Goal: Information Seeking & Learning: Learn about a topic

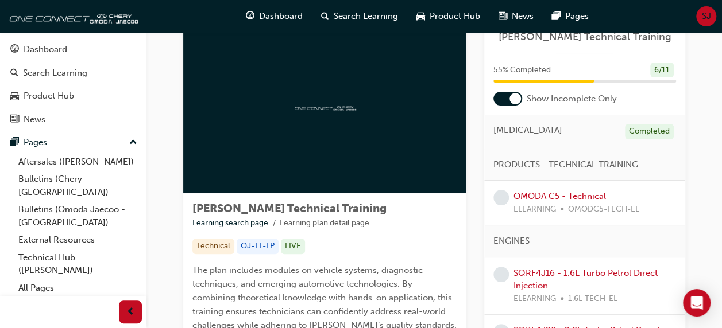
scroll to position [48, 0]
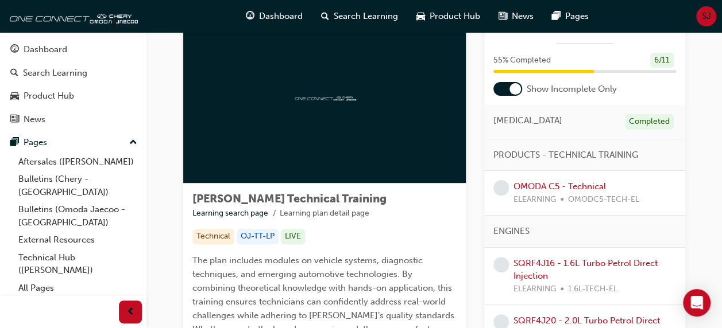
click at [480, 82] on div "[PERSON_NAME] Technical Training Learning search page Learning plan detail page…" at bounding box center [434, 247] width 502 height 473
click at [501, 87] on div at bounding box center [507, 89] width 29 height 14
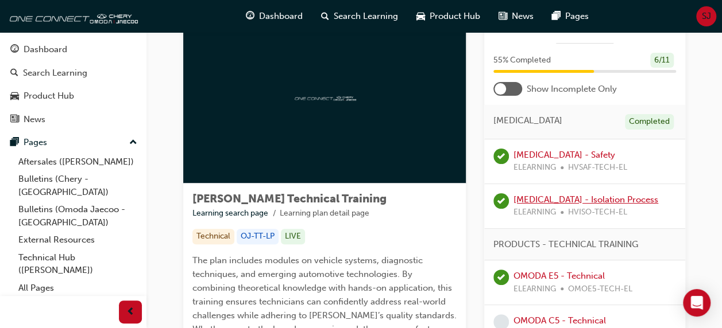
click at [568, 200] on link "[MEDICAL_DATA] - Isolation Process" at bounding box center [585, 200] width 145 height 10
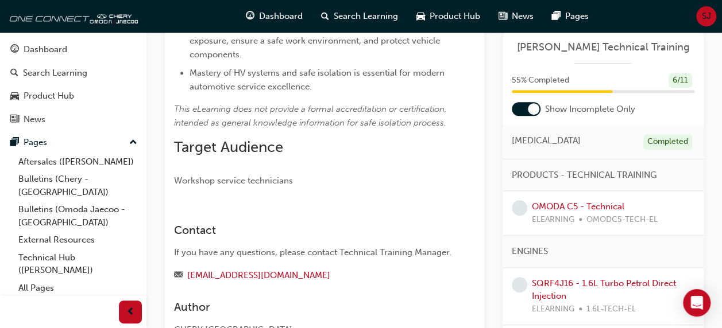
scroll to position [59, 0]
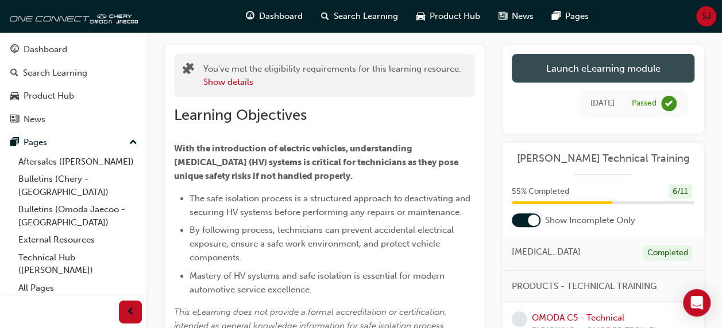
click at [595, 72] on link "Launch eLearning module" at bounding box center [603, 68] width 183 height 29
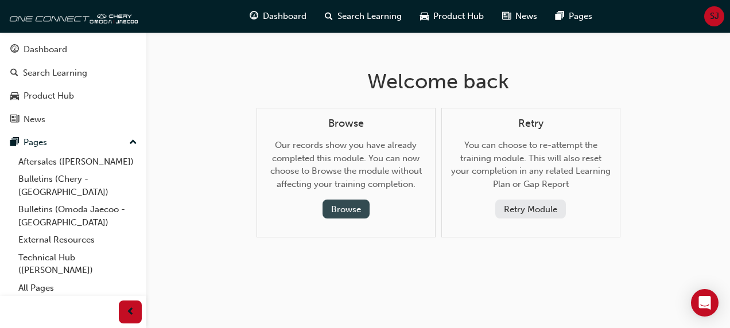
click at [347, 208] on button "Browse" at bounding box center [346, 209] width 47 height 19
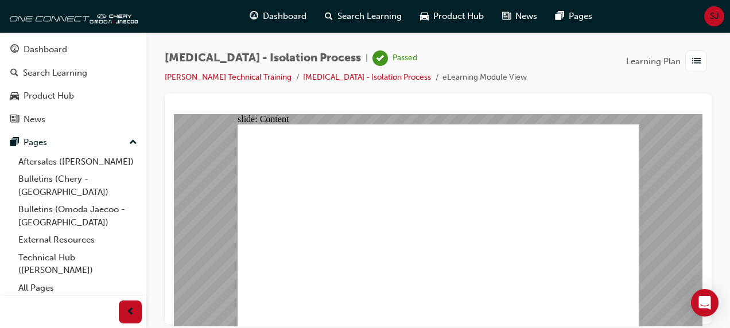
click at [38, 249] on link "Technical Hub ([PERSON_NAME])" at bounding box center [78, 264] width 128 height 30
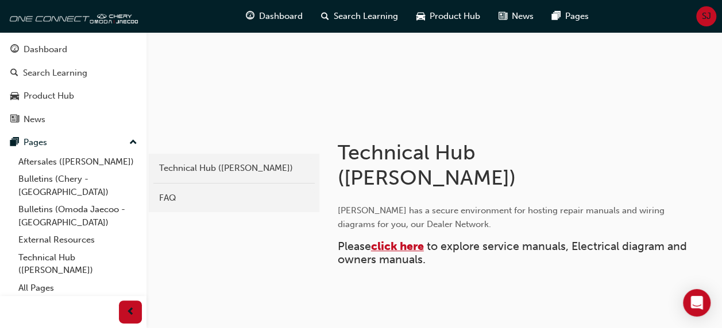
scroll to position [54, 0]
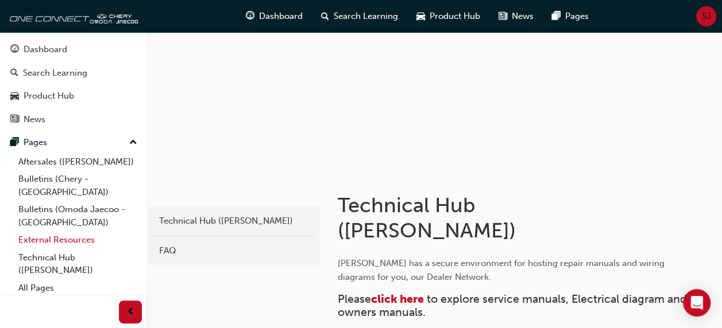
click at [62, 231] on link "External Resources" at bounding box center [78, 240] width 128 height 18
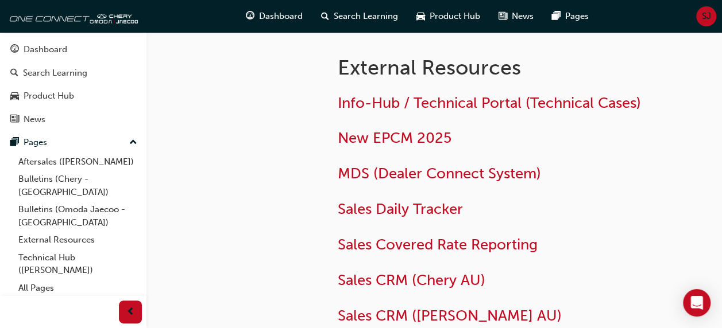
scroll to position [152, 0]
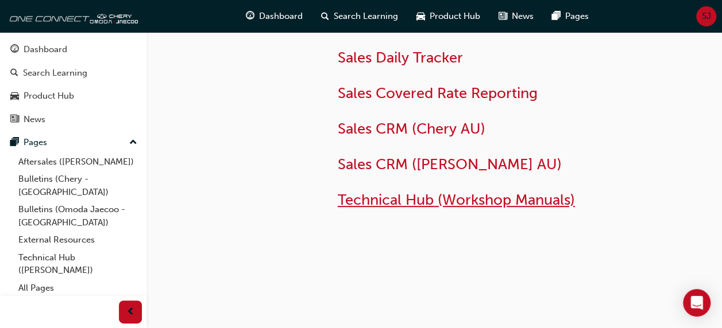
click at [412, 200] on span "Technical Hub (Workshop Manuals)" at bounding box center [456, 200] width 237 height 18
